Goal: Register for event/course: Register for event/course

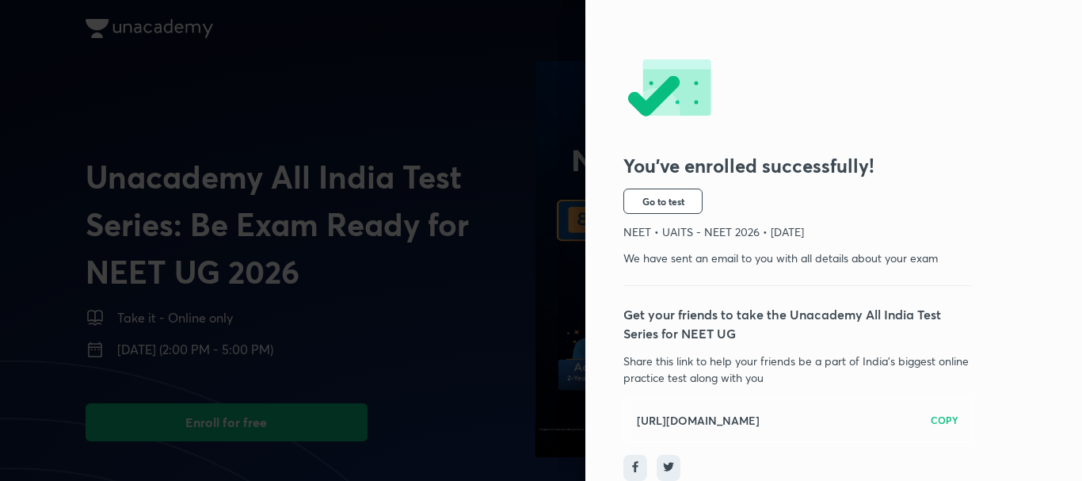
scroll to position [93, 0]
click at [654, 195] on span "Go to test" at bounding box center [664, 201] width 42 height 13
click at [760, 412] on h6 "https://unacademy.com/test-series/uaits-unacademy-all-india-test-series/HN8T6RWH" at bounding box center [698, 420] width 123 height 17
click at [929, 422] on div "https://unacademy.com/test-series/uaits-unacademy-all-india-test-series/HN8T6RW…" at bounding box center [798, 421] width 349 height 44
click at [929, 419] on div "https://unacademy.com/test-series/uaits-unacademy-all-india-test-series/HN8T6RW…" at bounding box center [798, 421] width 349 height 44
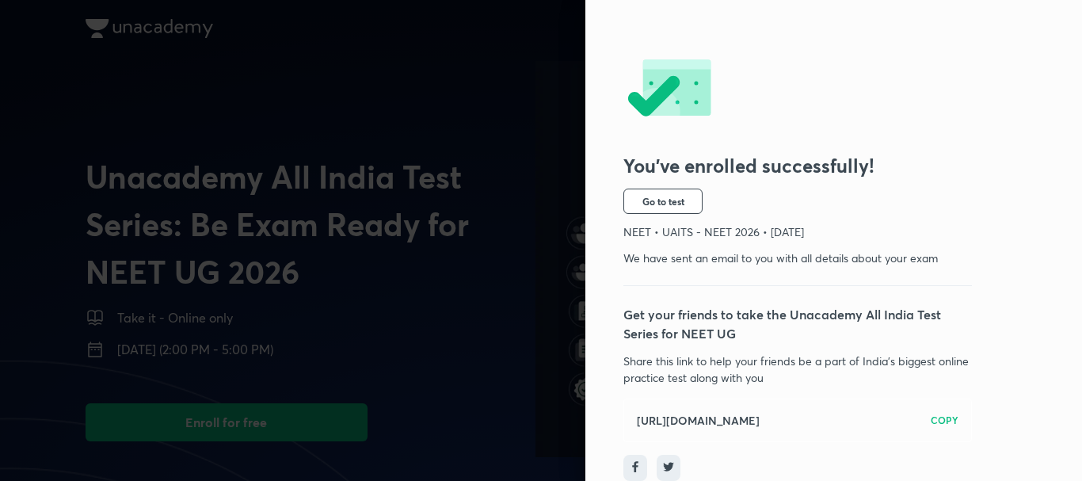
click at [933, 413] on h6 "COPY" at bounding box center [945, 420] width 28 height 14
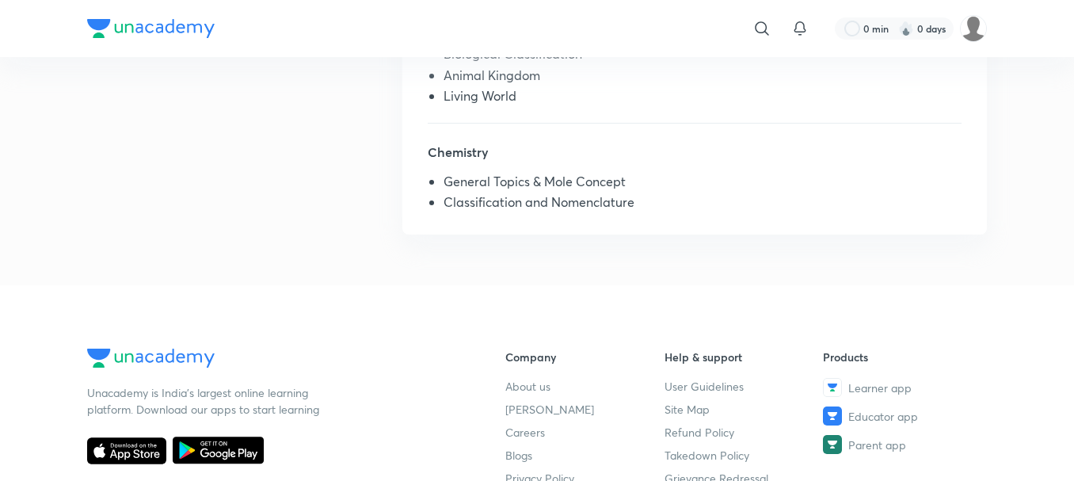
scroll to position [376, 0]
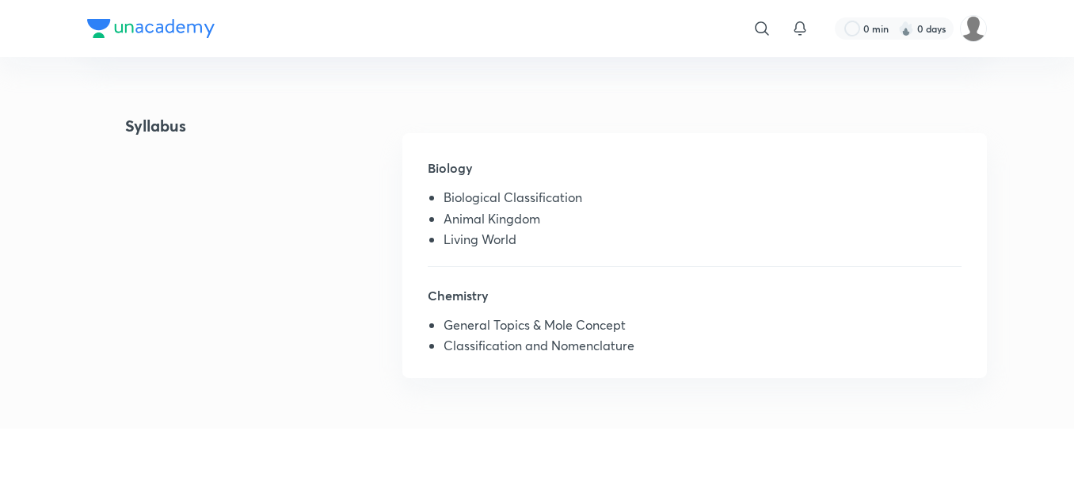
click at [452, 234] on li "Living World" at bounding box center [703, 242] width 518 height 21
click at [451, 234] on li "Living World" at bounding box center [703, 242] width 518 height 21
click at [460, 202] on li "Biological Classification" at bounding box center [703, 200] width 518 height 21
click at [661, 260] on div "Biology Biological Classification Animal Kingdom Living World" at bounding box center [695, 212] width 534 height 108
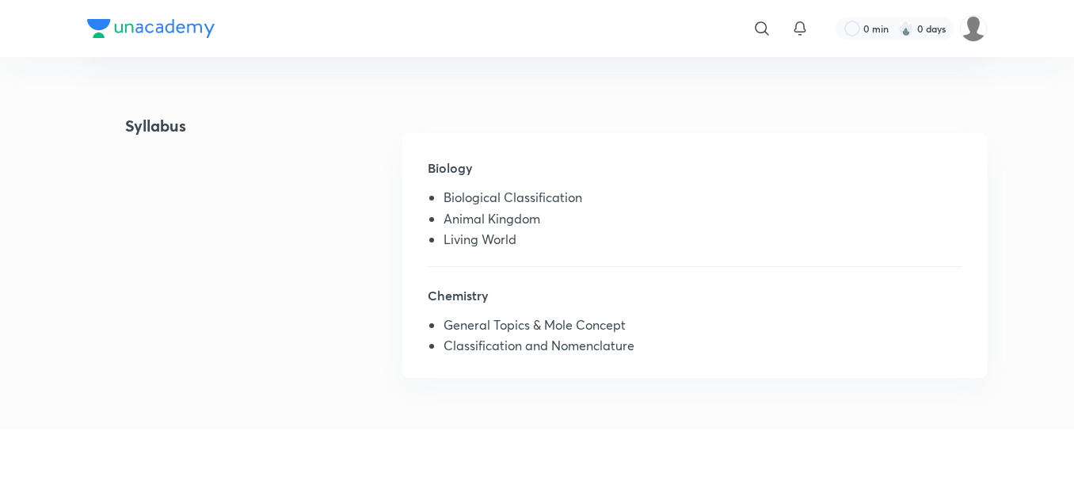
click at [661, 260] on div "Biology Biological Classification Animal Kingdom Living World" at bounding box center [695, 212] width 534 height 108
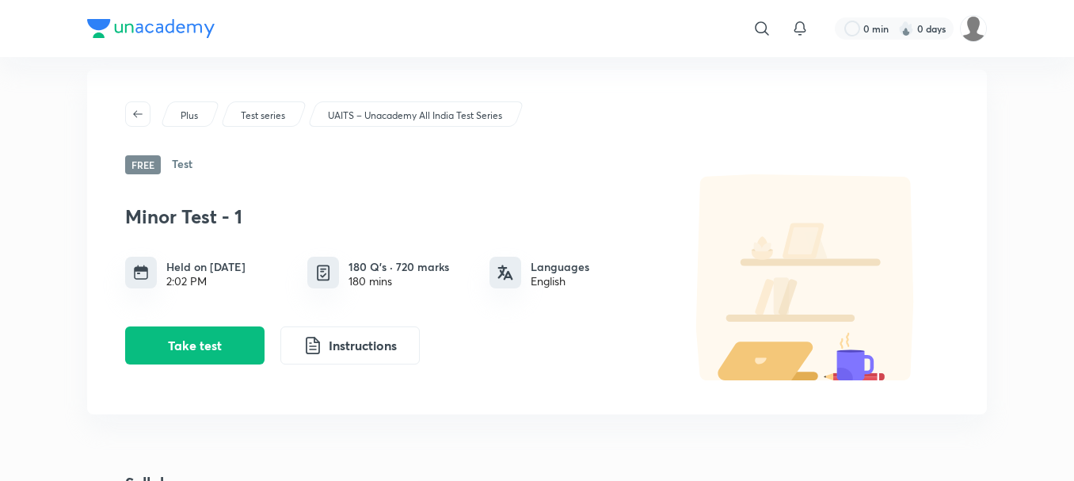
scroll to position [0, 0]
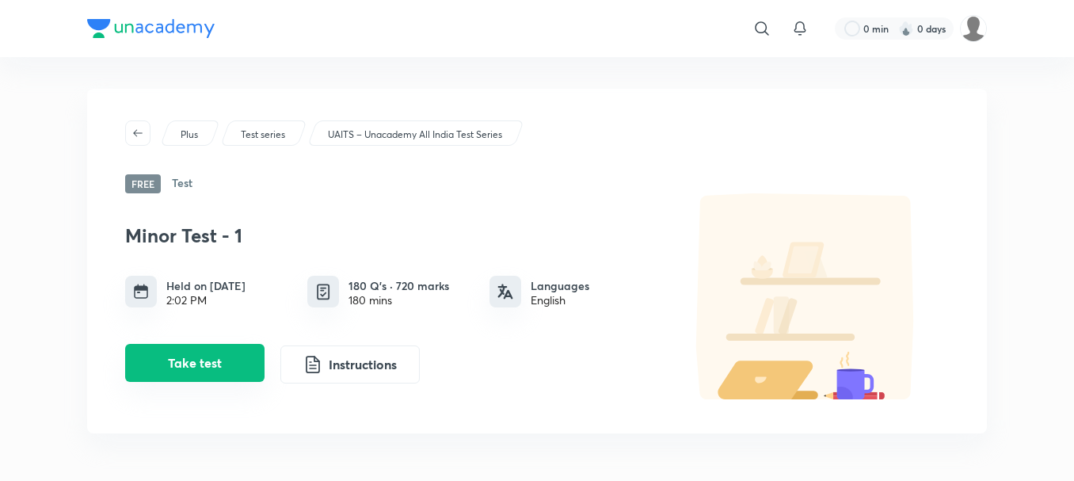
click at [207, 368] on button "Take test" at bounding box center [194, 363] width 139 height 38
click at [224, 357] on button "Take test" at bounding box center [194, 363] width 139 height 38
click at [231, 353] on button "Take test" at bounding box center [194, 363] width 139 height 38
click at [231, 353] on div at bounding box center [537, 240] width 1074 height 481
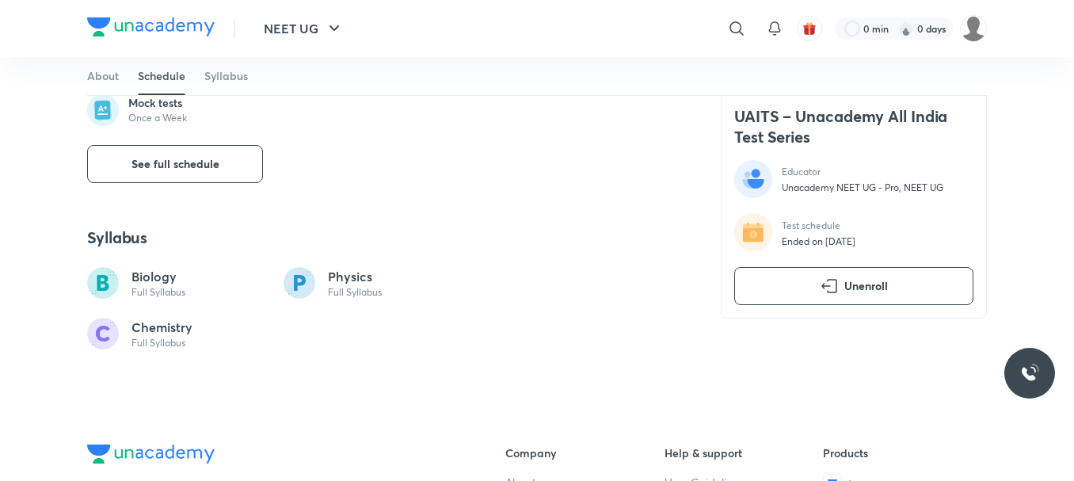
scroll to position [713, 0]
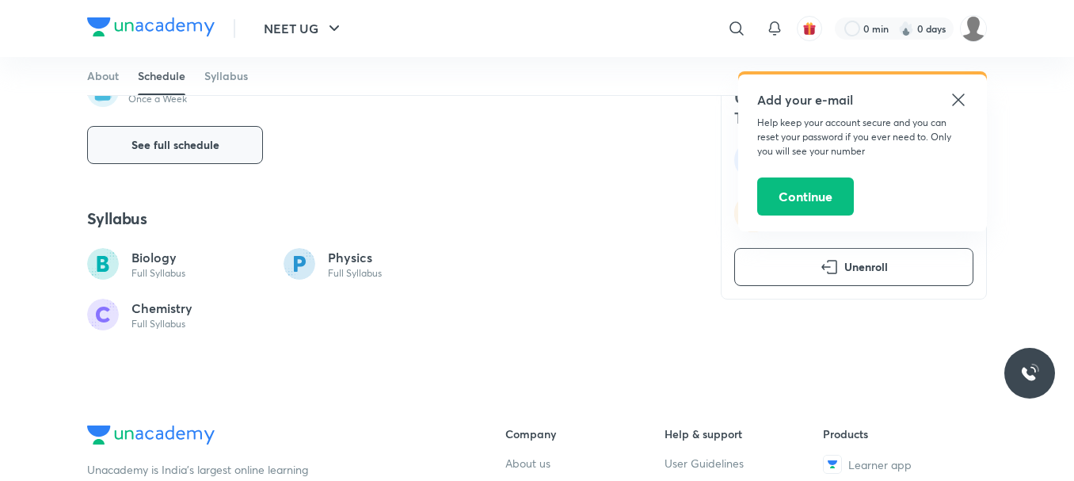
click at [120, 151] on button "See full schedule" at bounding box center [175, 145] width 176 height 38
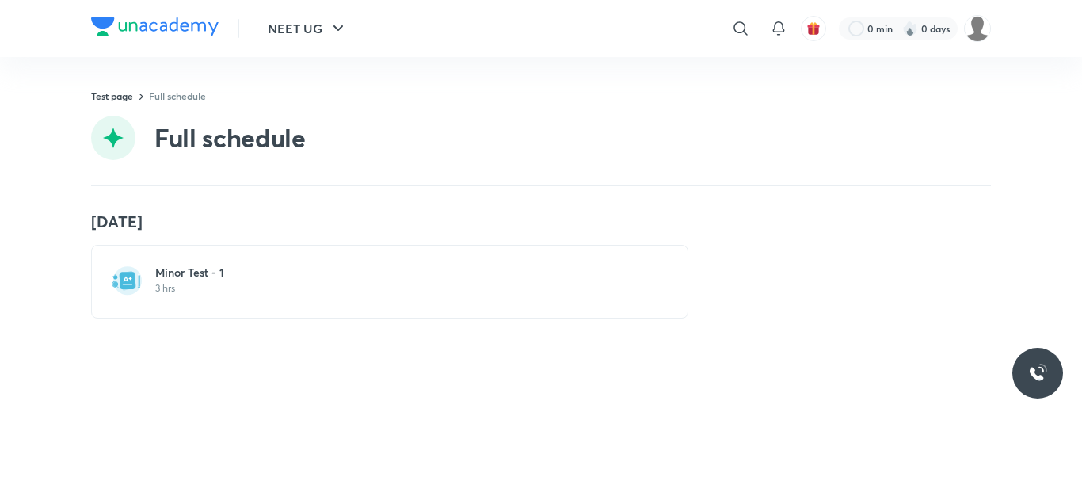
click at [155, 269] on h6 "Minor Test - 1" at bounding box center [399, 273] width 488 height 16
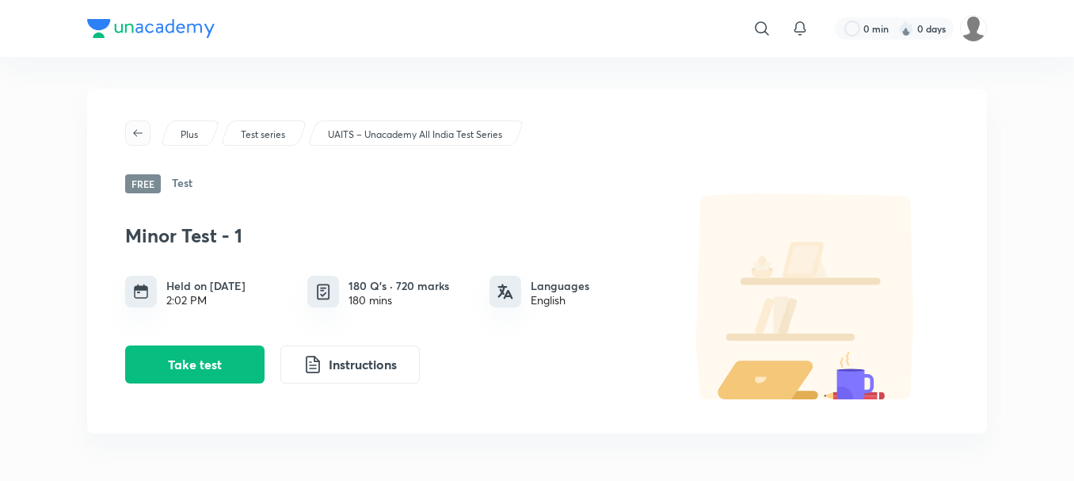
click at [133, 131] on icon "button" at bounding box center [138, 133] width 13 height 13
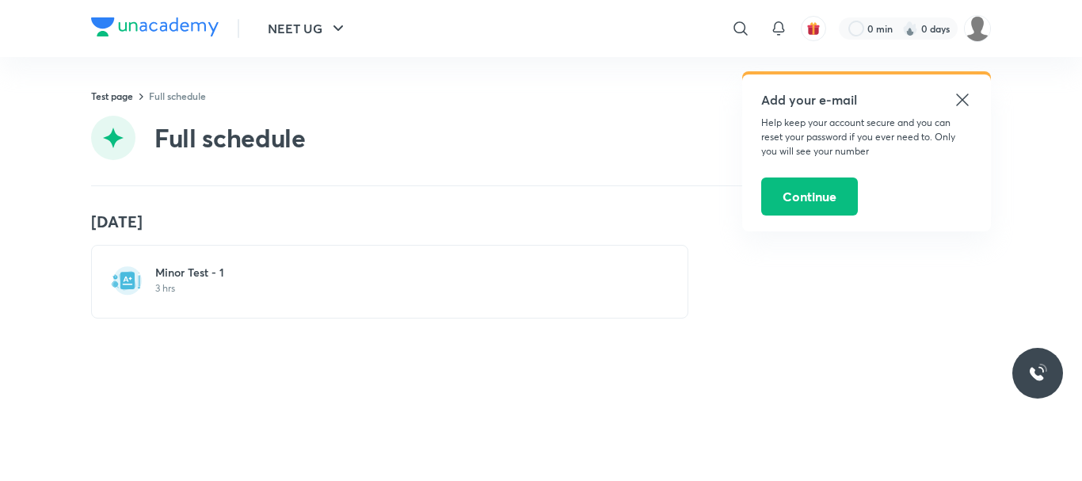
click at [135, 95] on div "Test page Full schedule" at bounding box center [541, 96] width 900 height 14
click at [126, 91] on link "Test page" at bounding box center [112, 96] width 42 height 13
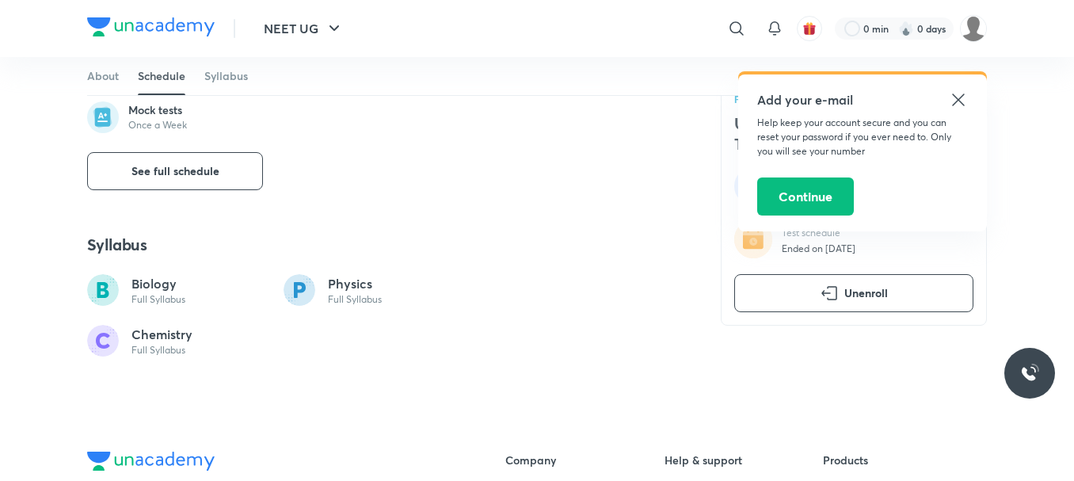
scroll to position [646, 0]
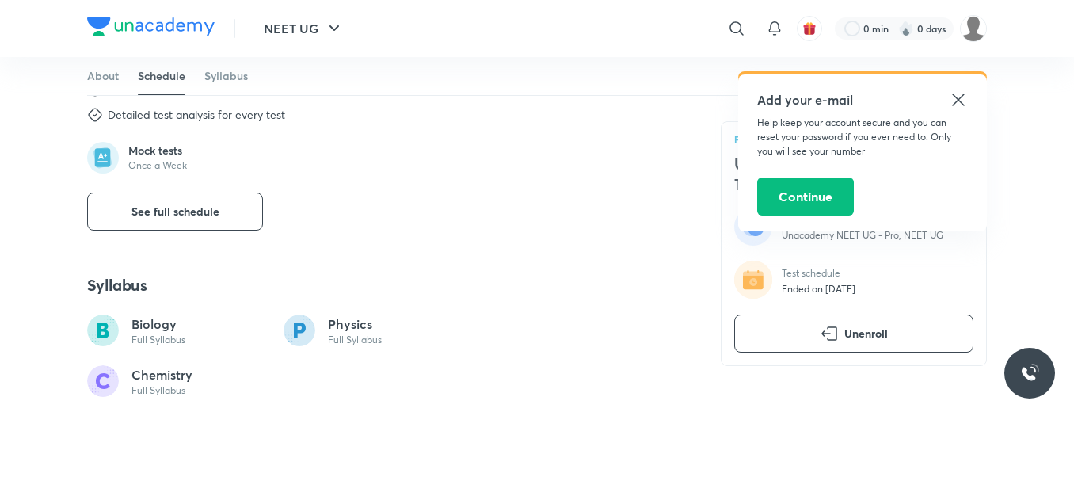
click at [302, 329] on icon at bounding box center [300, 330] width 12 height 16
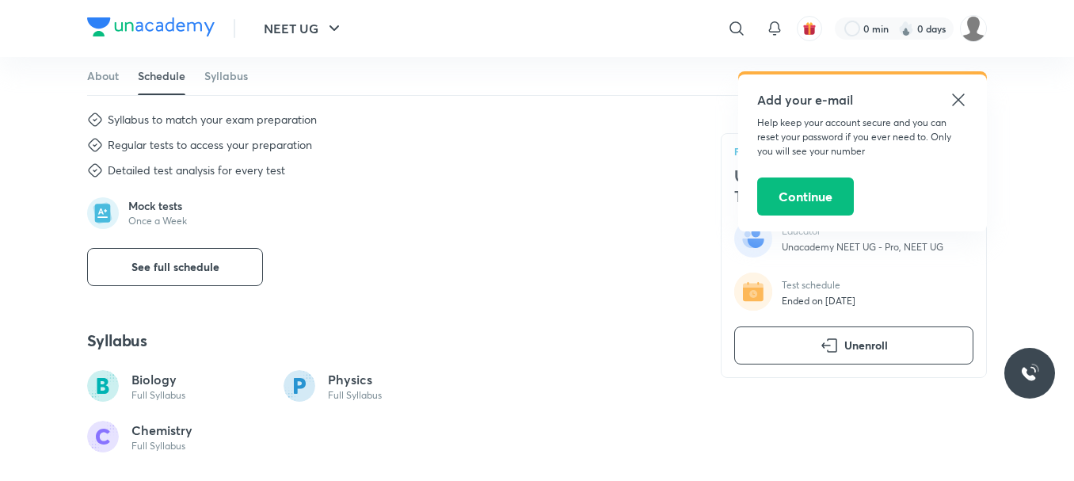
scroll to position [567, 0]
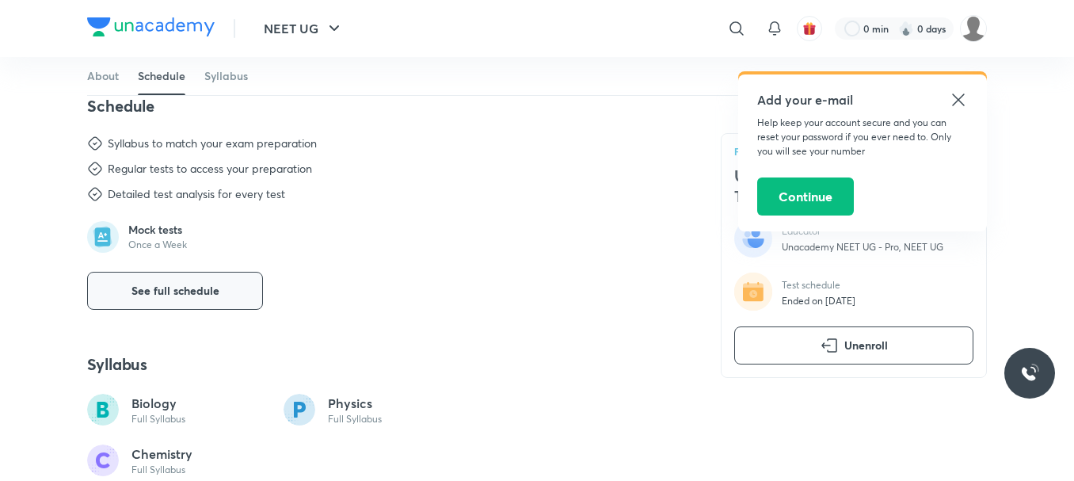
click at [170, 281] on button "See full schedule" at bounding box center [175, 291] width 176 height 38
drag, startPoint x: 170, startPoint y: 281, endPoint x: 177, endPoint y: 277, distance: 8.6
click at [170, 281] on button "See full schedule" at bounding box center [175, 291] width 176 height 38
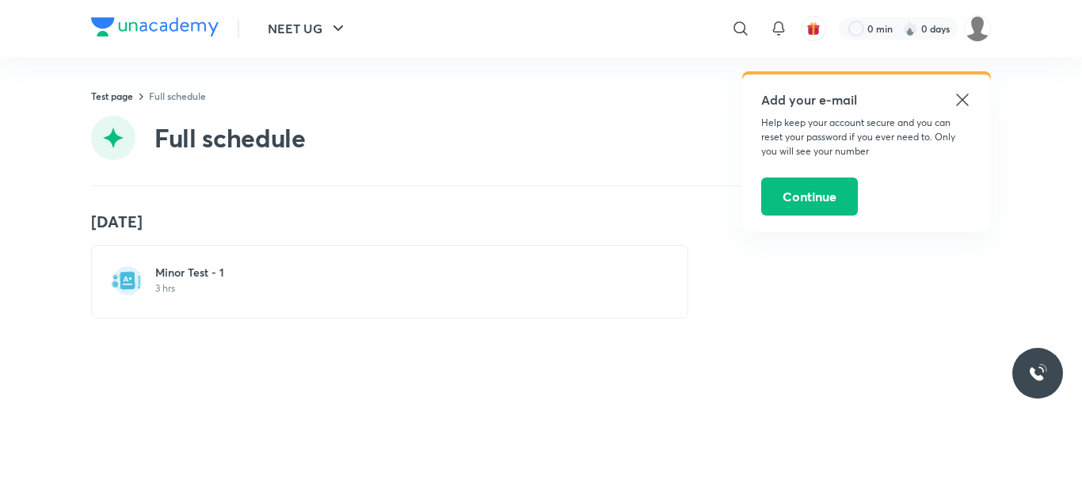
click at [204, 290] on p "3 hrs" at bounding box center [399, 288] width 488 height 13
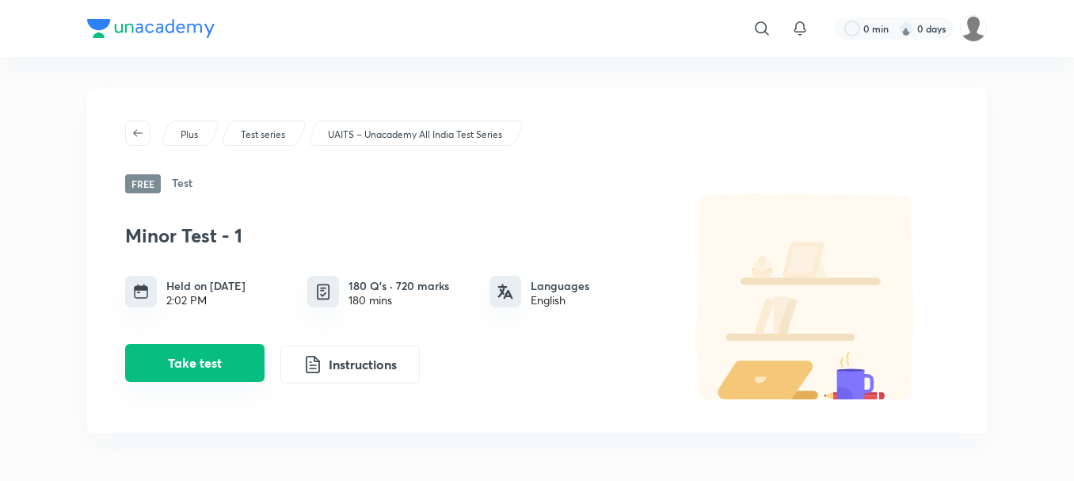
click at [219, 372] on button "Take test" at bounding box center [194, 363] width 139 height 38
click at [219, 368] on button "Take test" at bounding box center [194, 363] width 139 height 38
click at [215, 364] on button "Take test" at bounding box center [194, 363] width 139 height 38
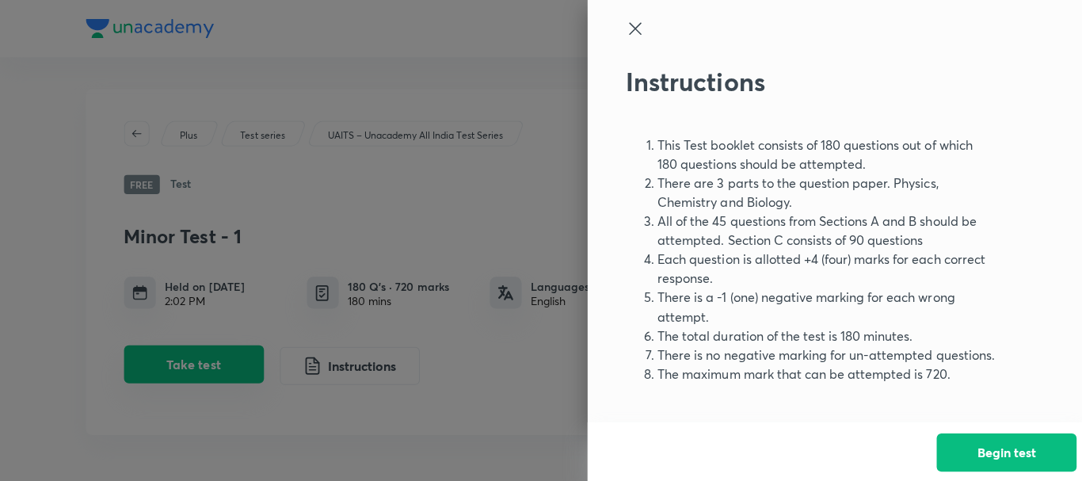
click at [215, 364] on div at bounding box center [541, 240] width 1082 height 481
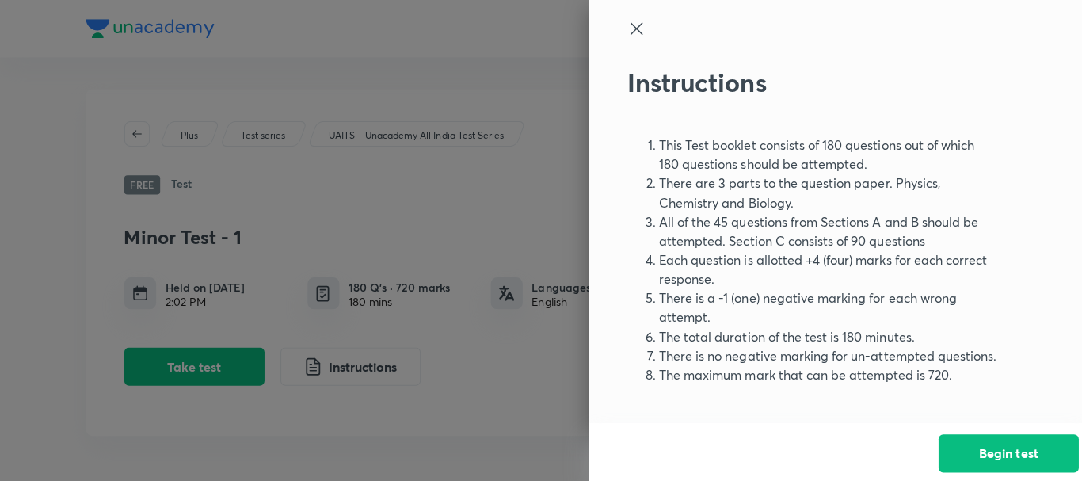
click at [215, 364] on div at bounding box center [541, 240] width 1082 height 481
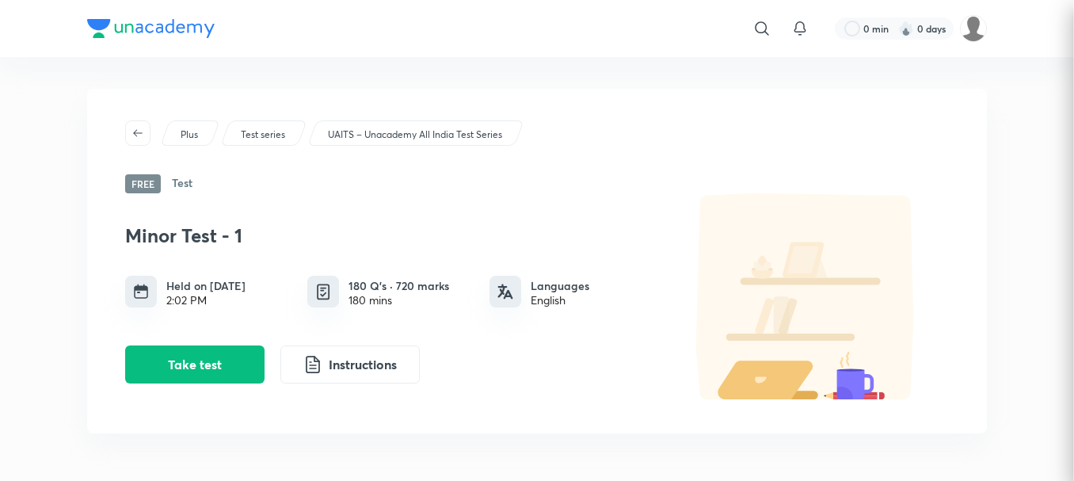
click at [215, 364] on div at bounding box center [537, 240] width 1074 height 481
click at [215, 364] on button "Take test" at bounding box center [194, 364] width 139 height 38
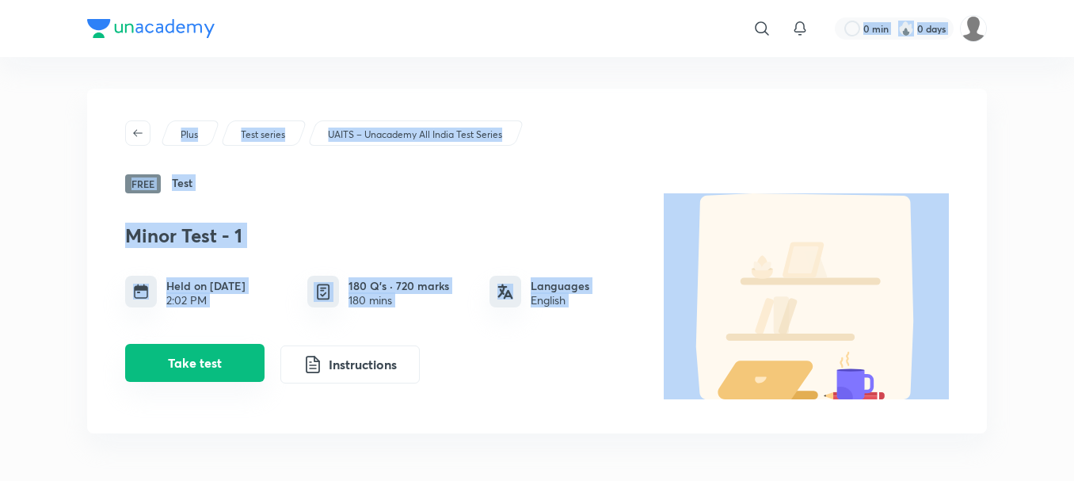
click at [215, 357] on button "Take test" at bounding box center [194, 363] width 139 height 38
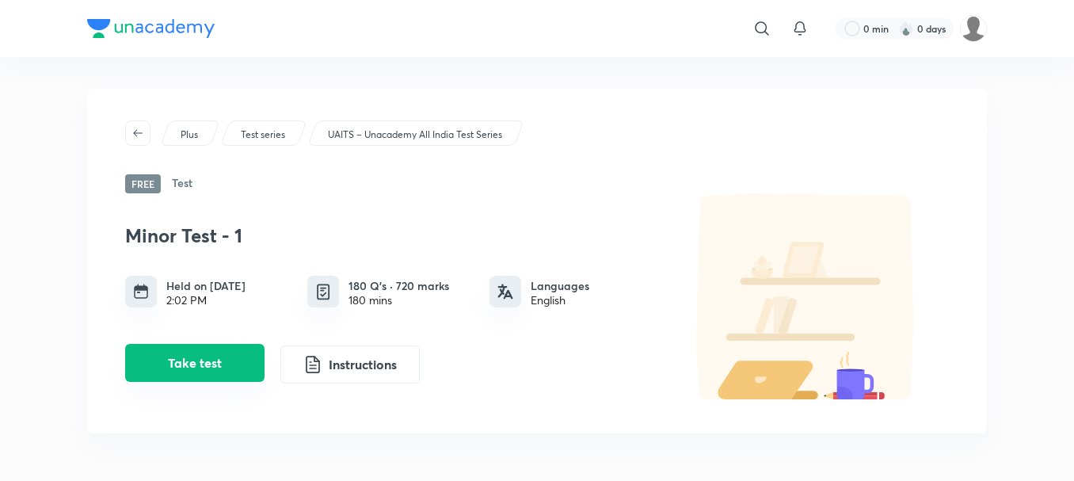
click at [215, 357] on button "Take test" at bounding box center [194, 363] width 139 height 38
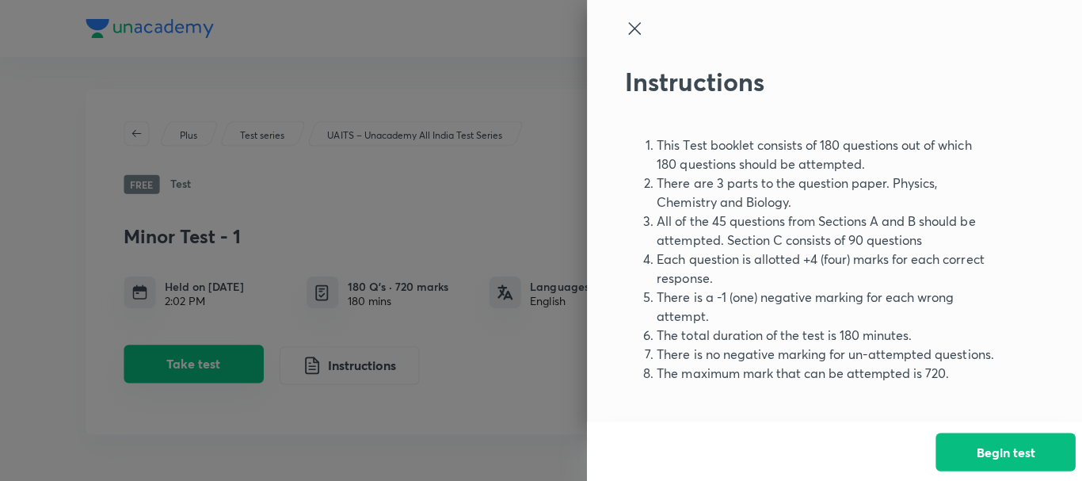
click at [215, 357] on div at bounding box center [541, 240] width 1082 height 481
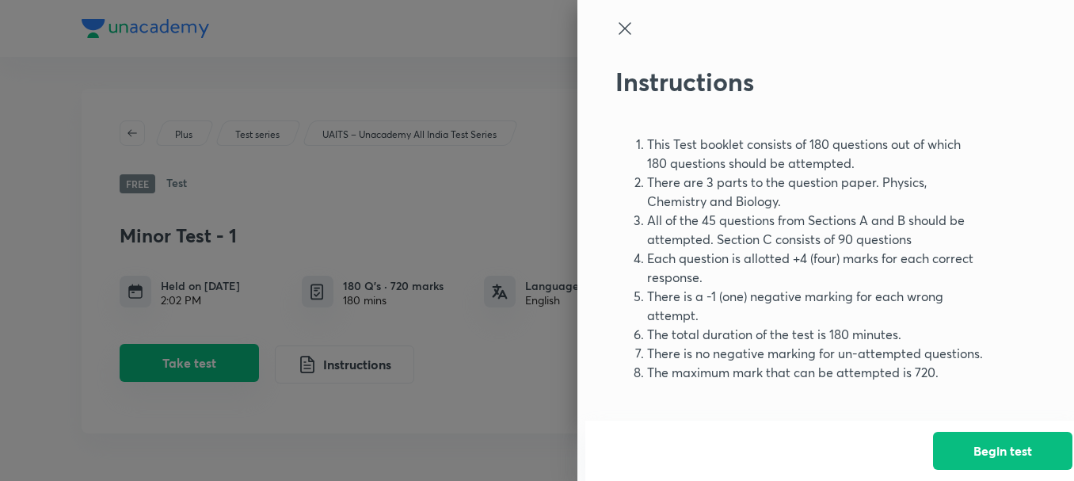
click at [215, 357] on div at bounding box center [537, 240] width 1074 height 481
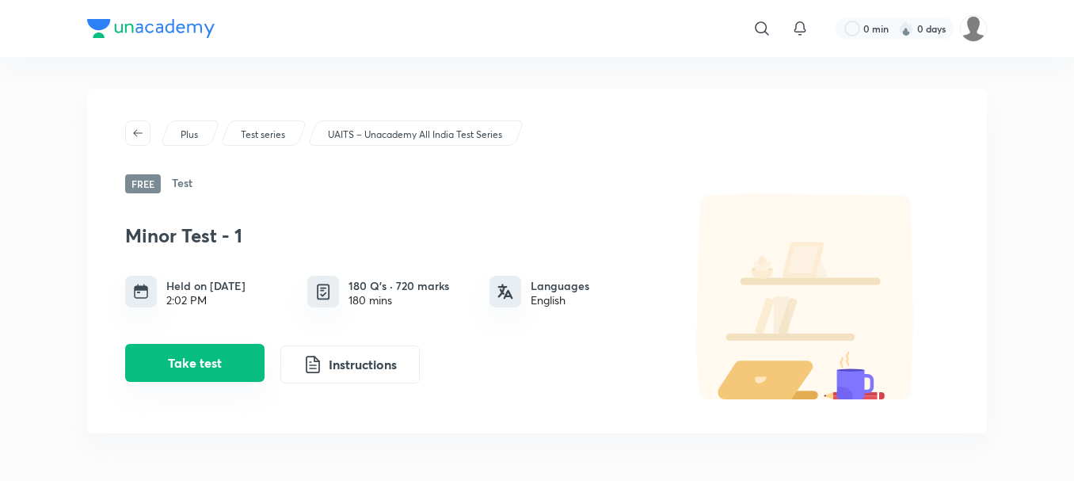
click at [215, 357] on button "Take test" at bounding box center [194, 363] width 139 height 38
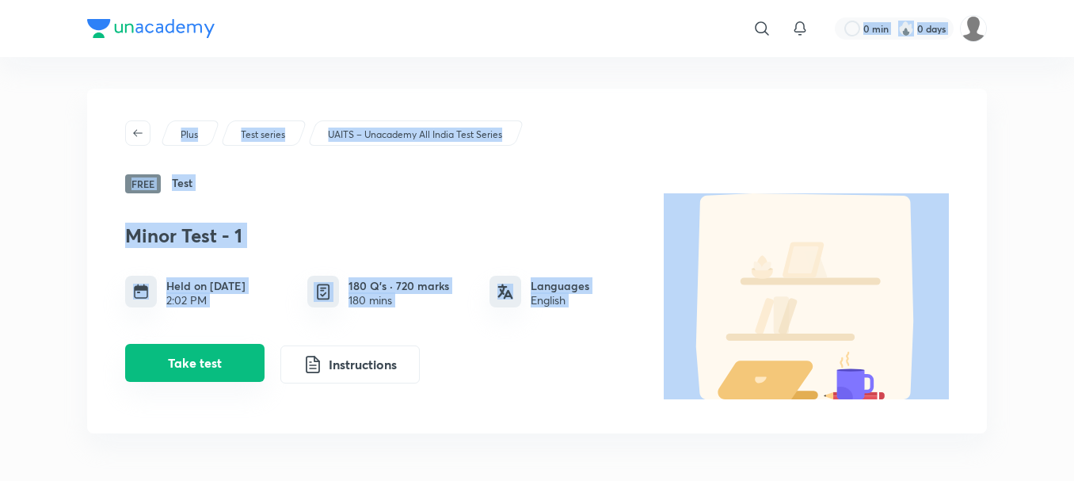
click at [215, 357] on button "Take test" at bounding box center [194, 363] width 139 height 38
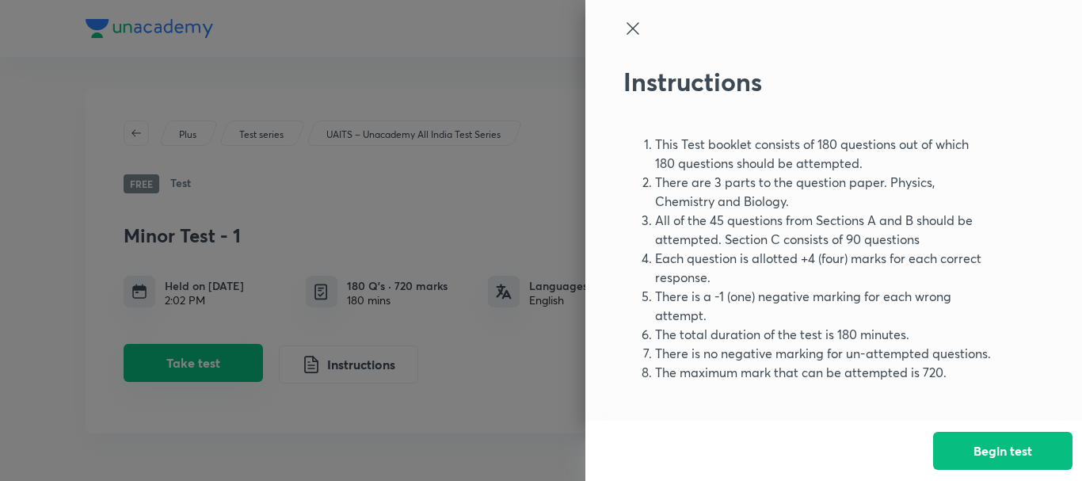
click at [215, 357] on div at bounding box center [541, 240] width 1082 height 481
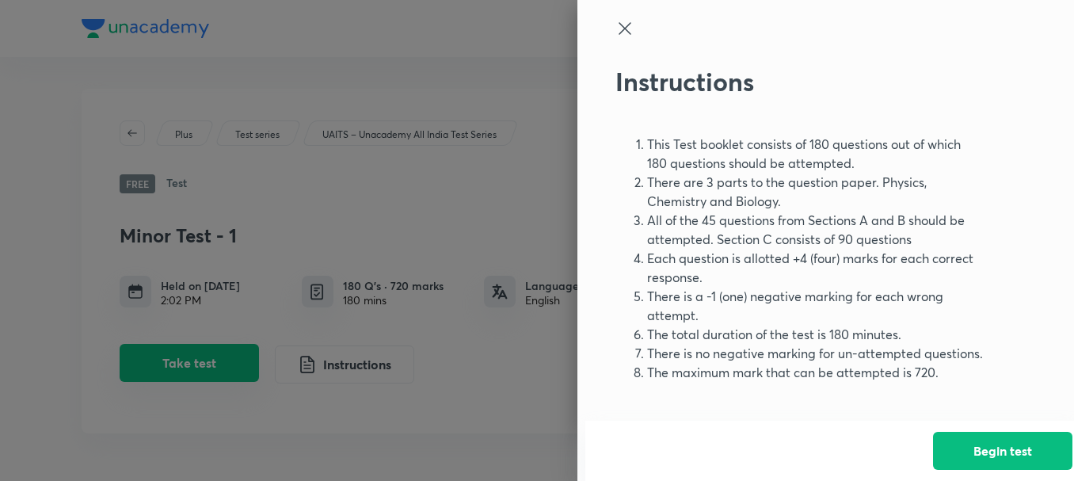
click at [215, 357] on div at bounding box center [537, 240] width 1074 height 481
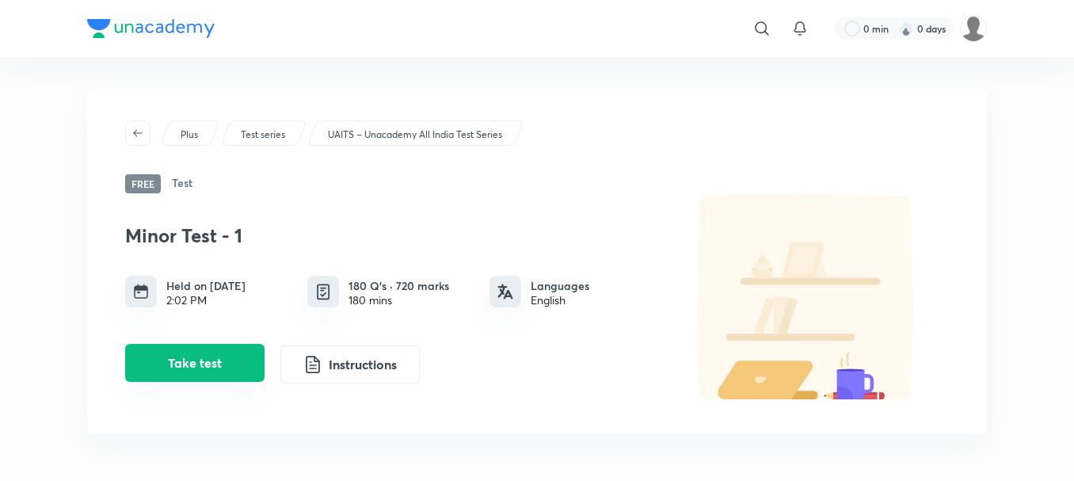
click at [215, 357] on button "Take test" at bounding box center [194, 363] width 139 height 38
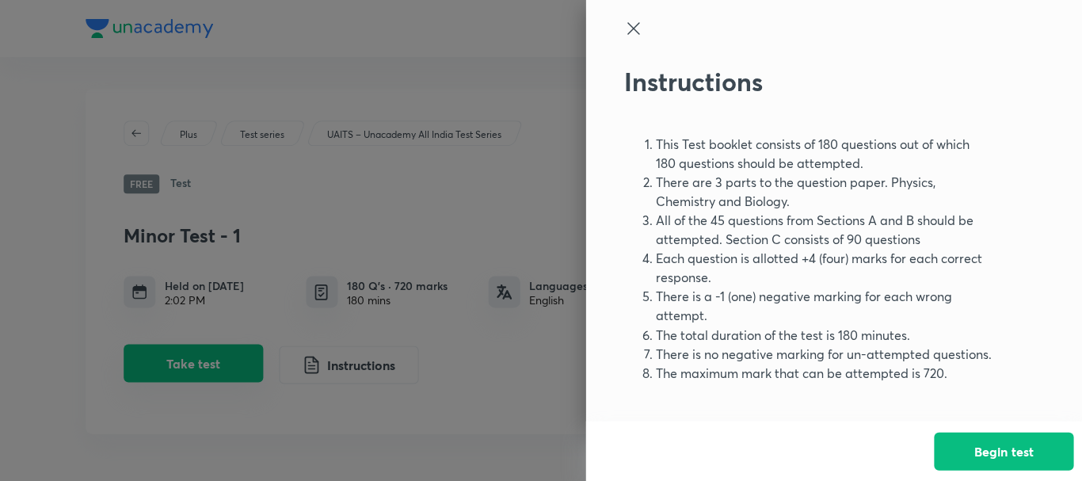
click at [215, 357] on div at bounding box center [541, 240] width 1082 height 481
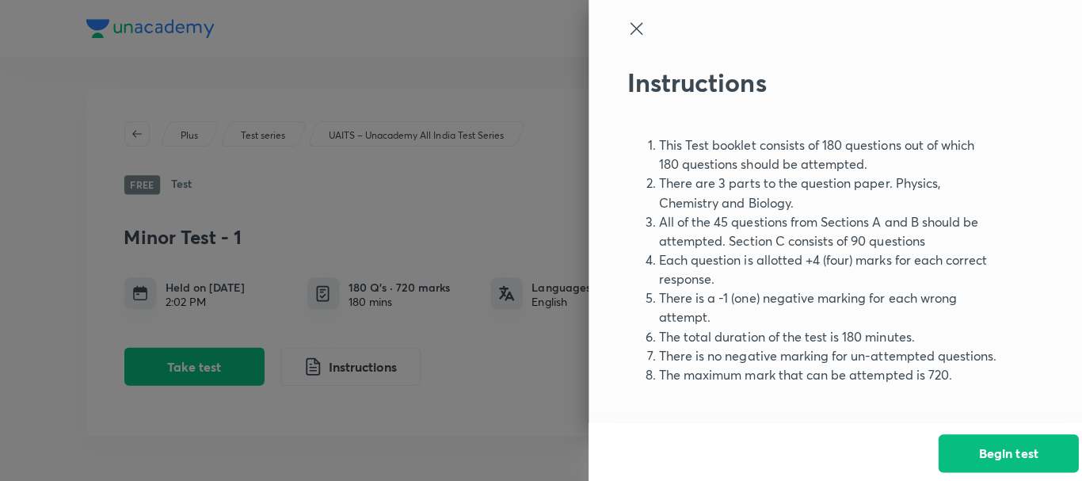
click at [215, 357] on div at bounding box center [541, 240] width 1082 height 481
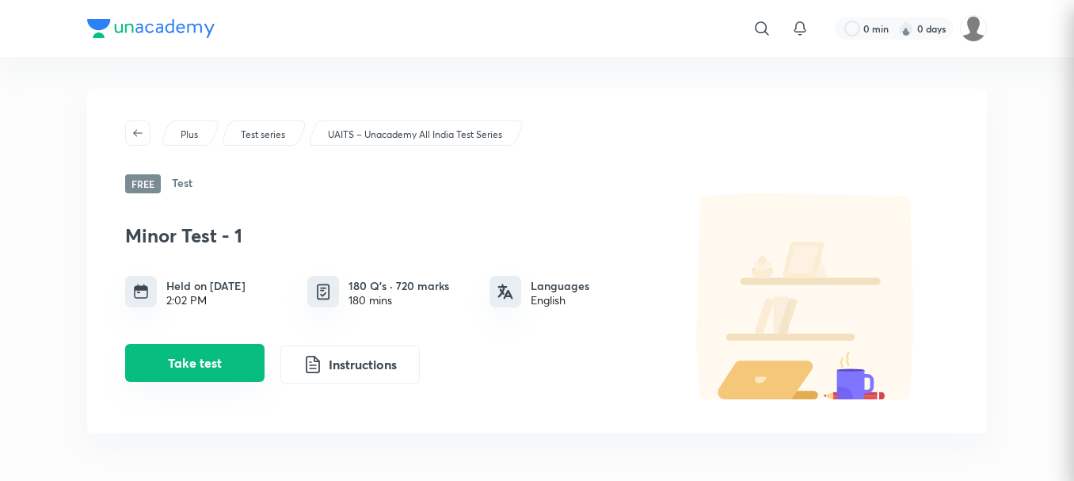
click at [215, 357] on button "Take test" at bounding box center [194, 363] width 139 height 38
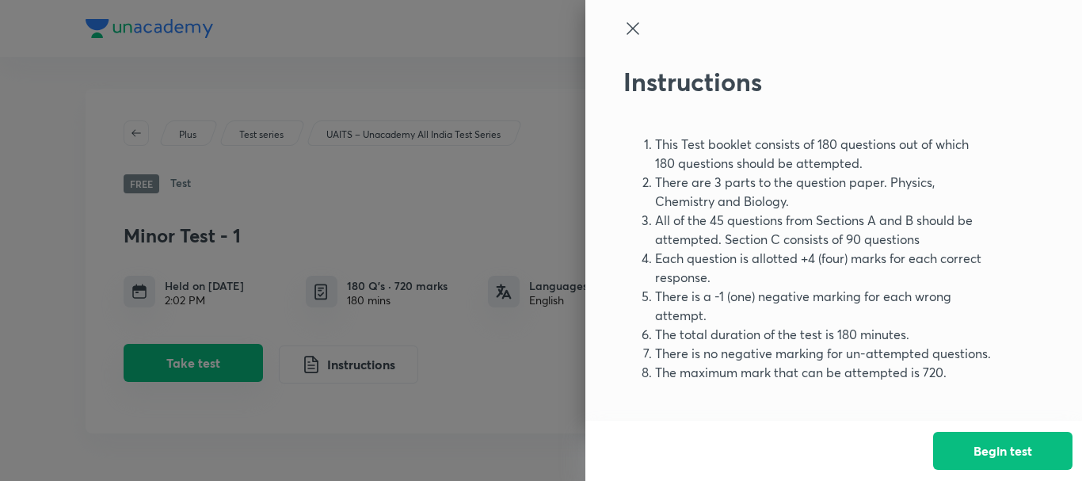
click at [215, 357] on div at bounding box center [541, 240] width 1082 height 481
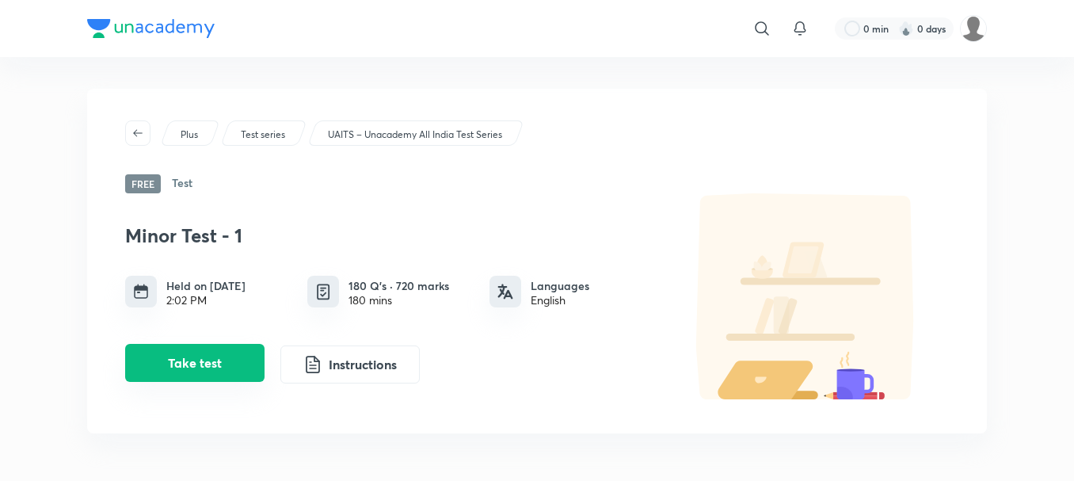
click at [215, 357] on button "Take test" at bounding box center [194, 363] width 139 height 38
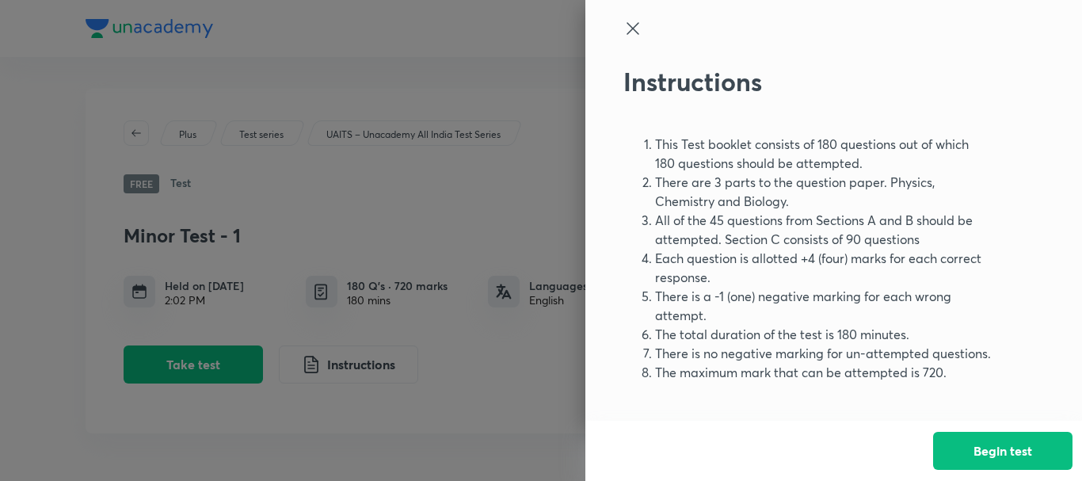
click at [634, 26] on icon at bounding box center [633, 28] width 19 height 19
click at [634, 26] on div "Instructions This Test booklet consists of 180 questions out of which 180 quest…" at bounding box center [833, 240] width 497 height 481
